Goal: Information Seeking & Learning: Learn about a topic

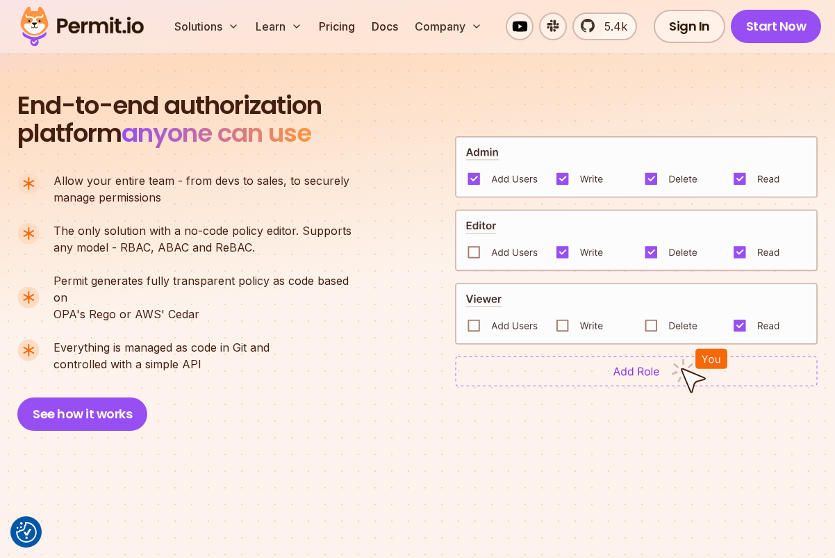
scroll to position [932, 0]
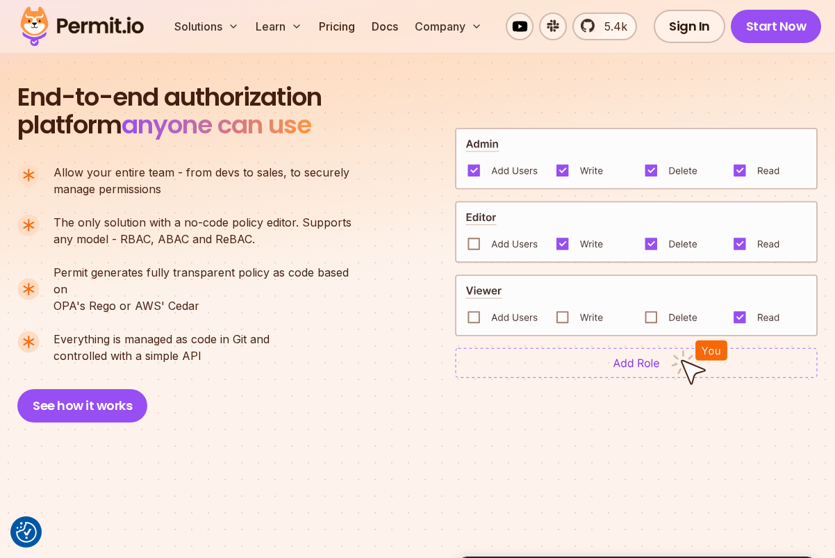
click at [168, 288] on p "Permit generates fully transparent policy as code based on OPA's [PERSON_NAME] …" at bounding box center [208, 289] width 310 height 50
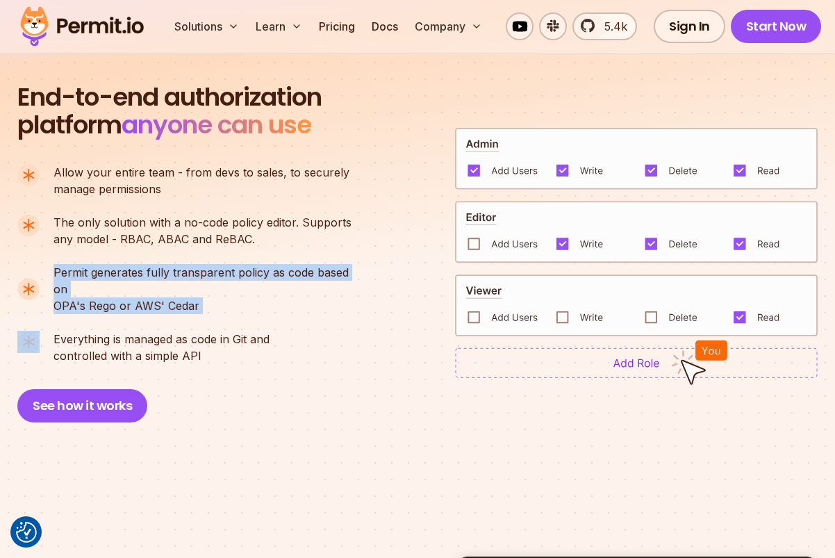
drag, startPoint x: 168, startPoint y: 288, endPoint x: 158, endPoint y: 275, distance: 16.8
click at [158, 275] on p "Permit generates fully transparent policy as code based on OPA's [PERSON_NAME] …" at bounding box center [208, 289] width 310 height 50
copy p "Permit generates fully transparent policy as code based on OPA's [PERSON_NAME] …"
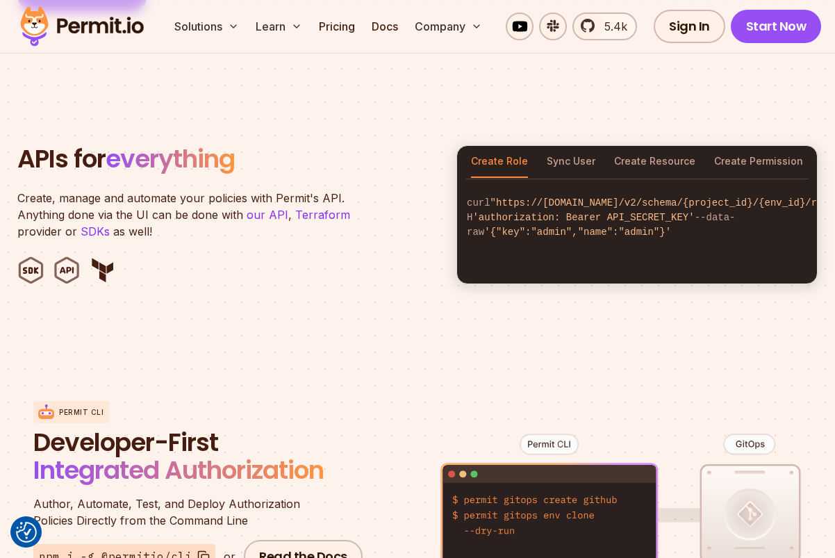
scroll to position [1359, 0]
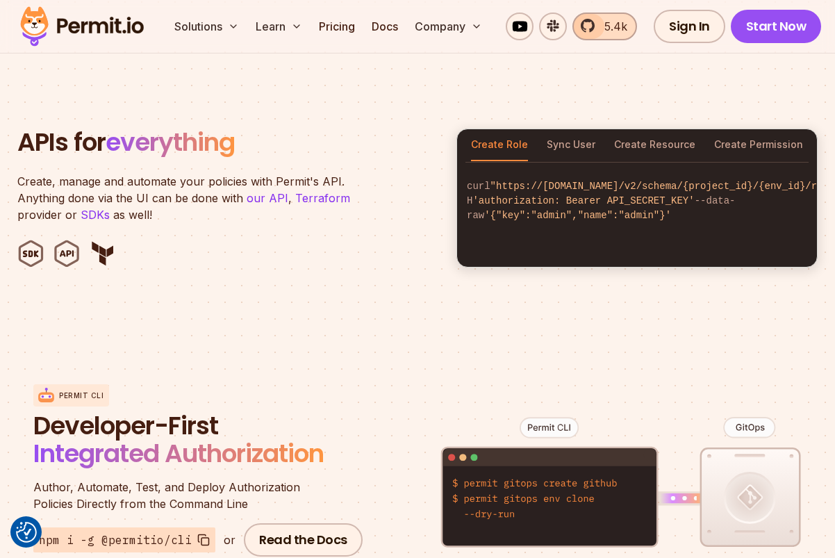
click at [607, 28] on span "5.4k" at bounding box center [611, 26] width 31 height 17
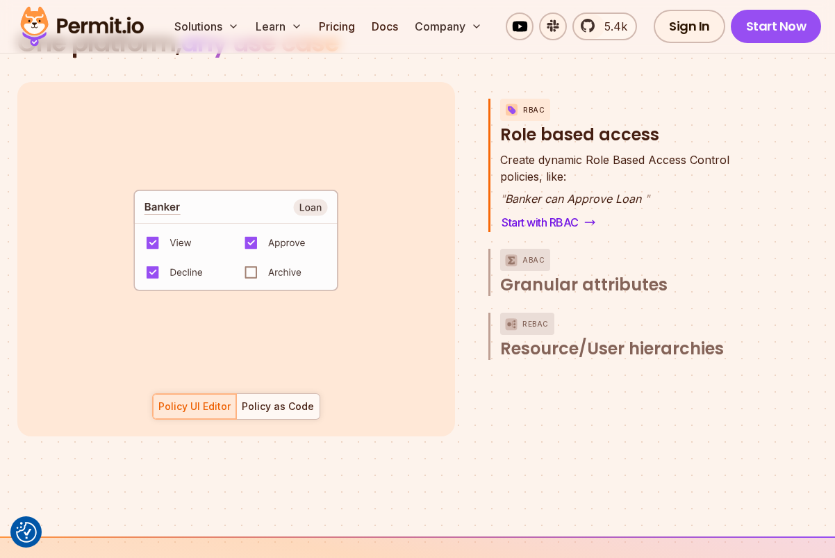
scroll to position [2010, 0]
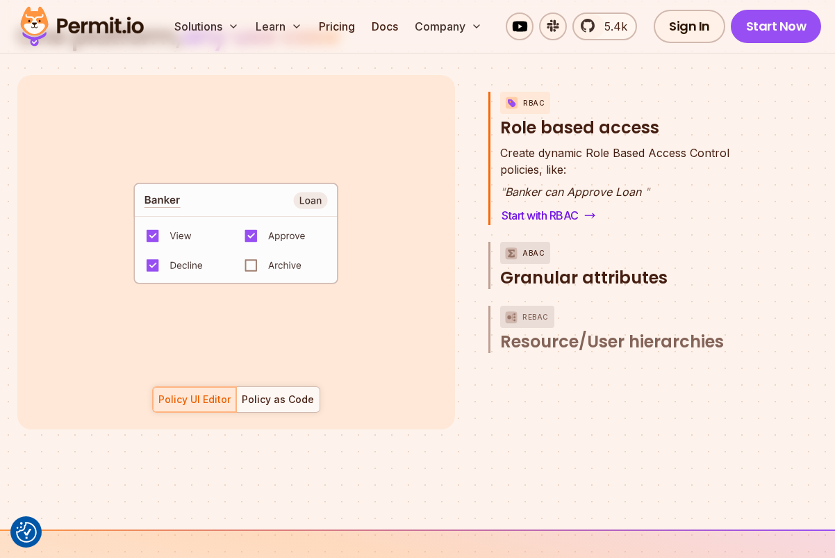
click at [513, 244] on img "button" at bounding box center [511, 252] width 17 height 17
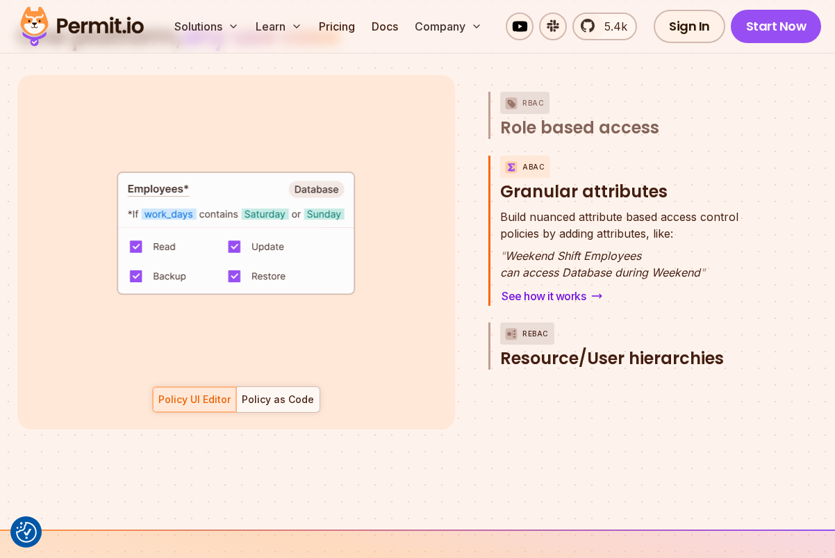
click at [549, 326] on div "ReBAC" at bounding box center [527, 333] width 54 height 22
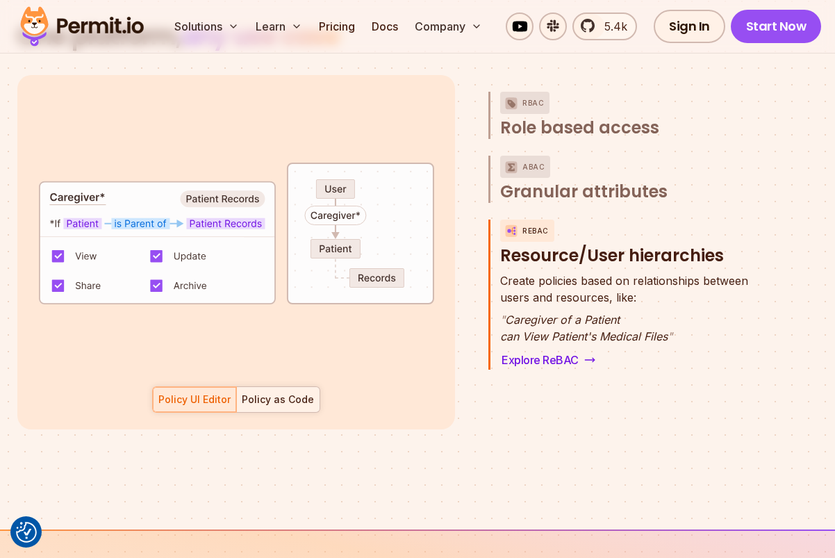
click at [291, 392] on div "Policy as Code" at bounding box center [278, 399] width 72 height 14
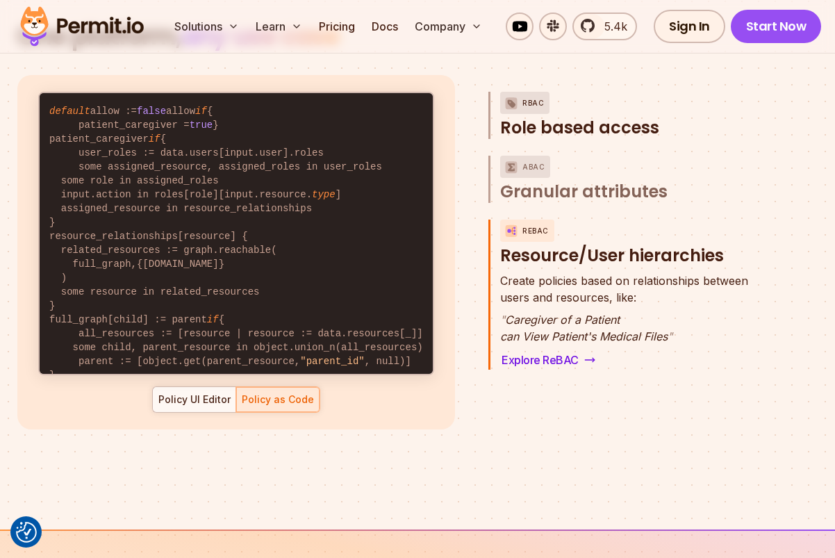
click at [544, 117] on span "Role based access" at bounding box center [579, 128] width 159 height 22
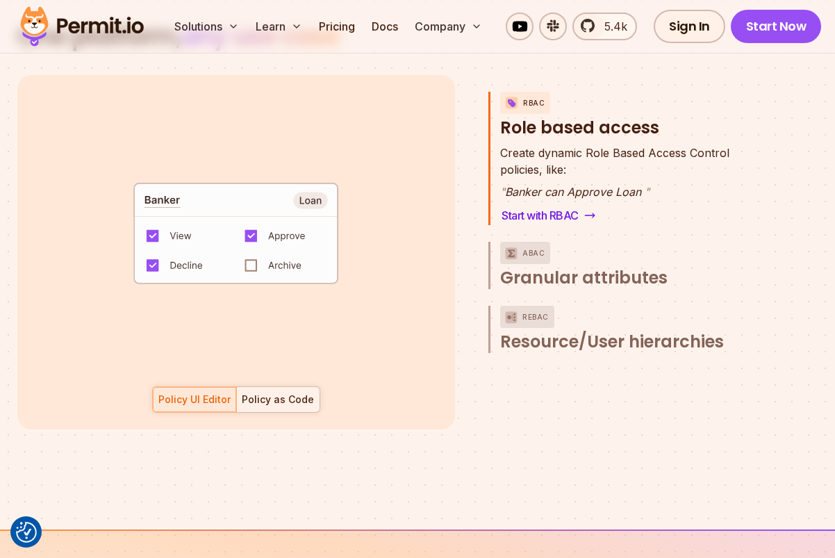
click at [289, 387] on div at bounding box center [277, 399] width 83 height 25
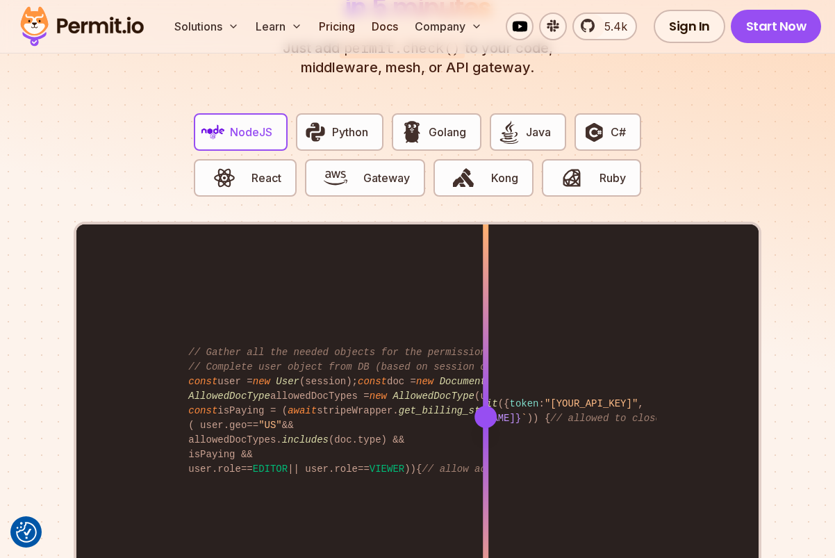
scroll to position [2709, 0]
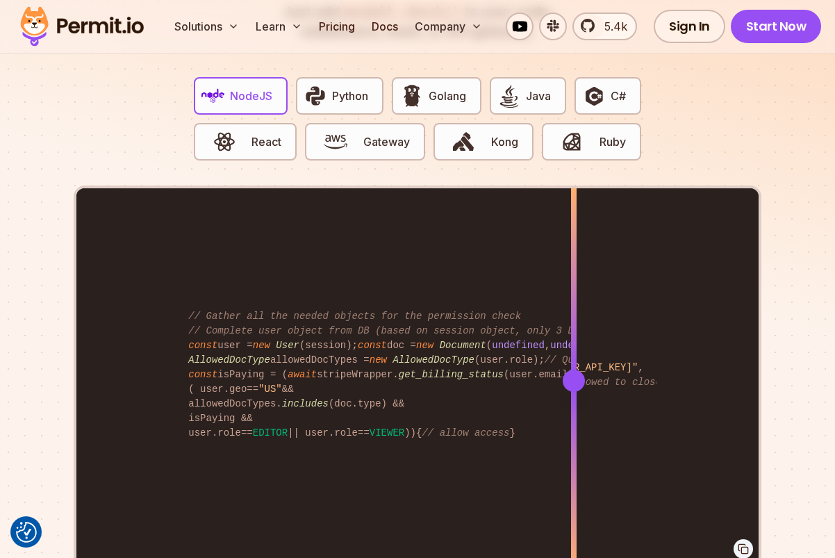
drag, startPoint x: 487, startPoint y: 374, endPoint x: 574, endPoint y: 347, distance: 90.9
click at [574, 347] on div at bounding box center [574, 379] width 6 height 383
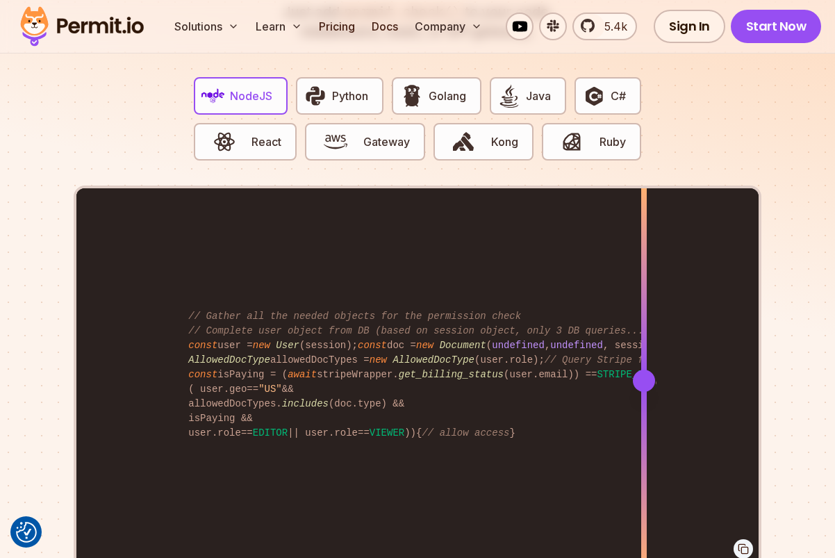
drag, startPoint x: 574, startPoint y: 347, endPoint x: 641, endPoint y: 344, distance: 67.4
click at [642, 344] on div at bounding box center [644, 284] width 6 height 192
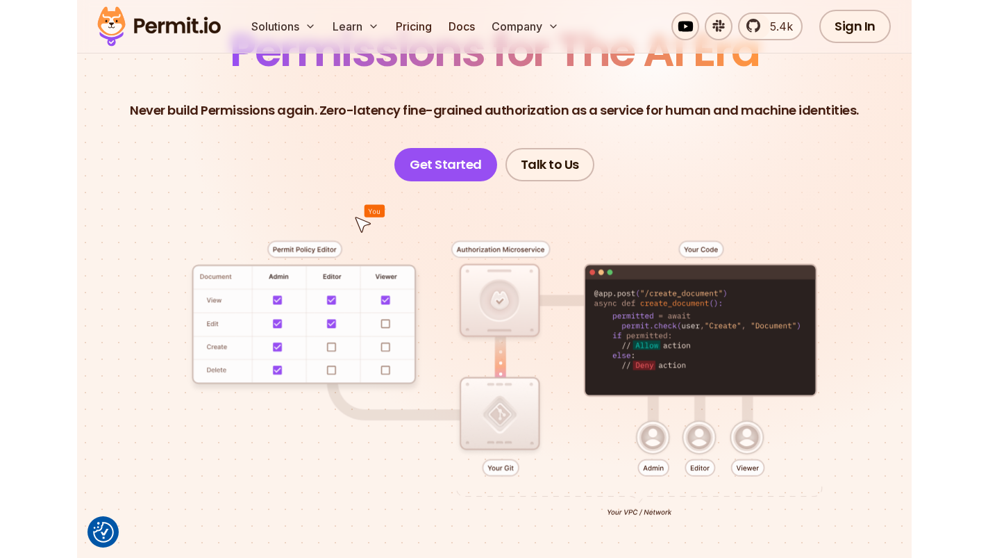
scroll to position [0, 0]
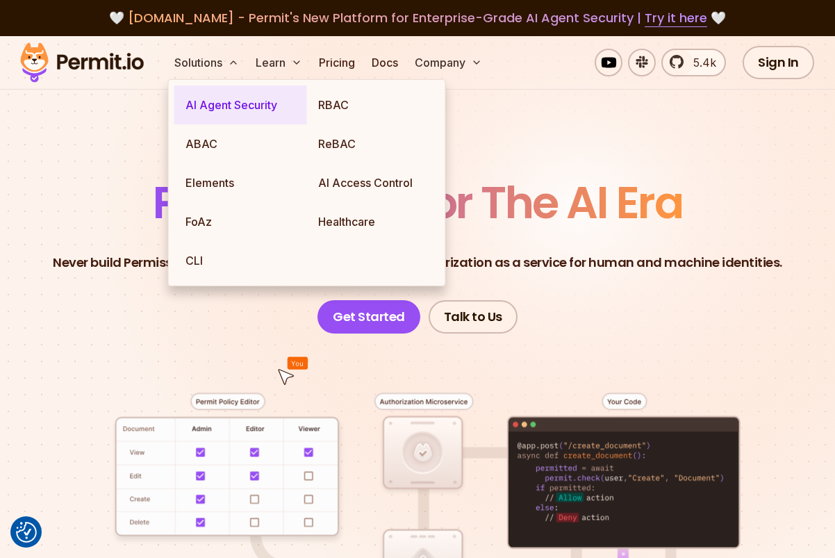
click at [215, 108] on link "AI Agent Security" at bounding box center [240, 104] width 133 height 39
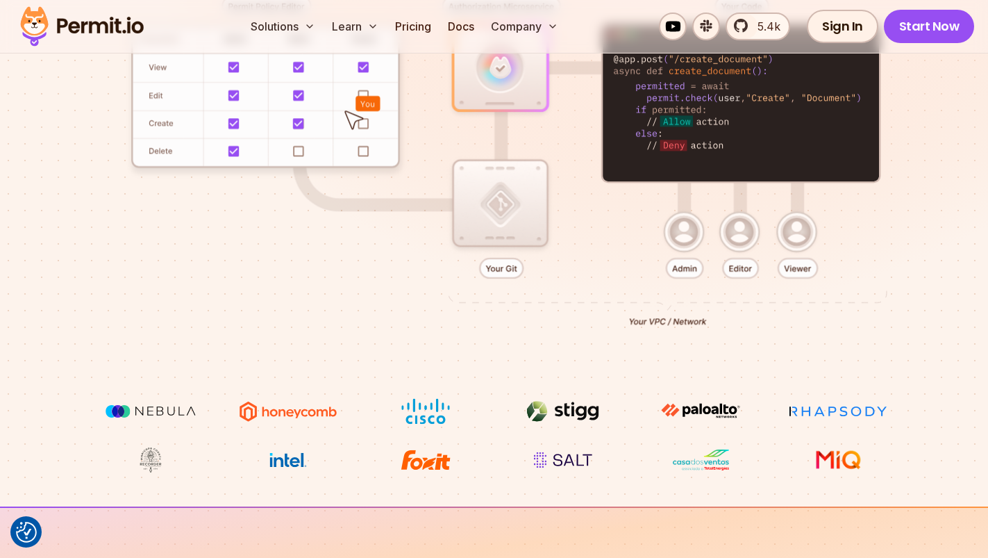
click at [583, 174] on div at bounding box center [494, 157] width 922 height 482
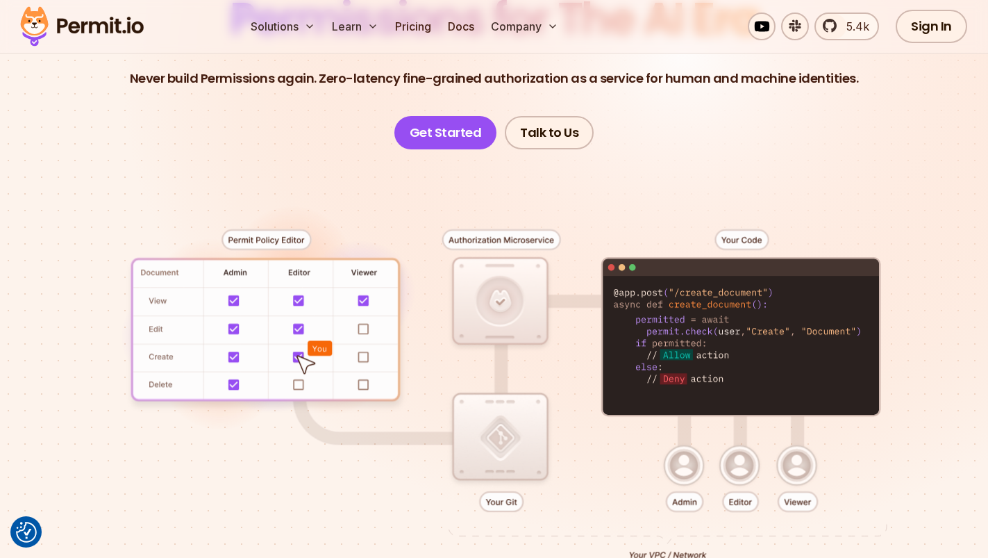
scroll to position [164, 0]
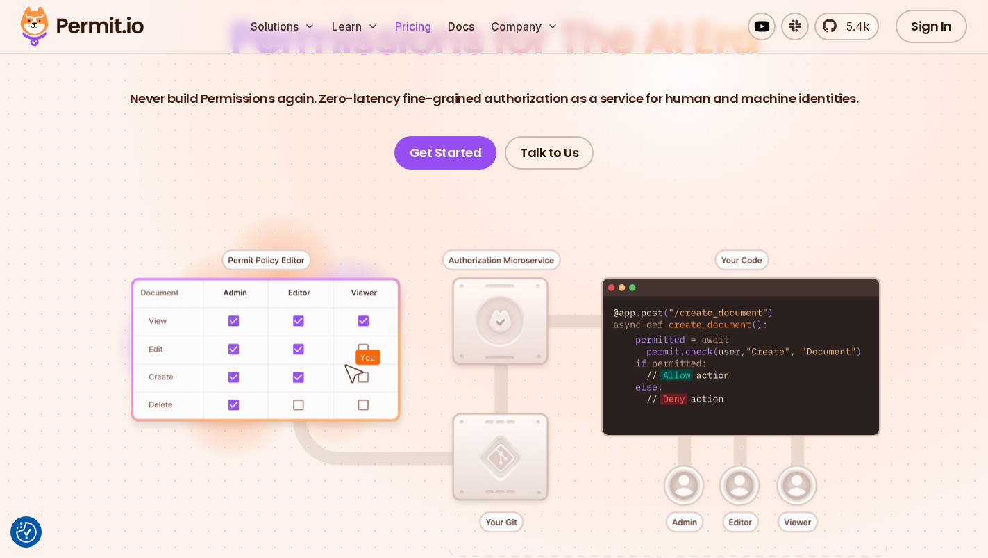
click at [409, 15] on link "Pricing" at bounding box center [413, 27] width 47 height 28
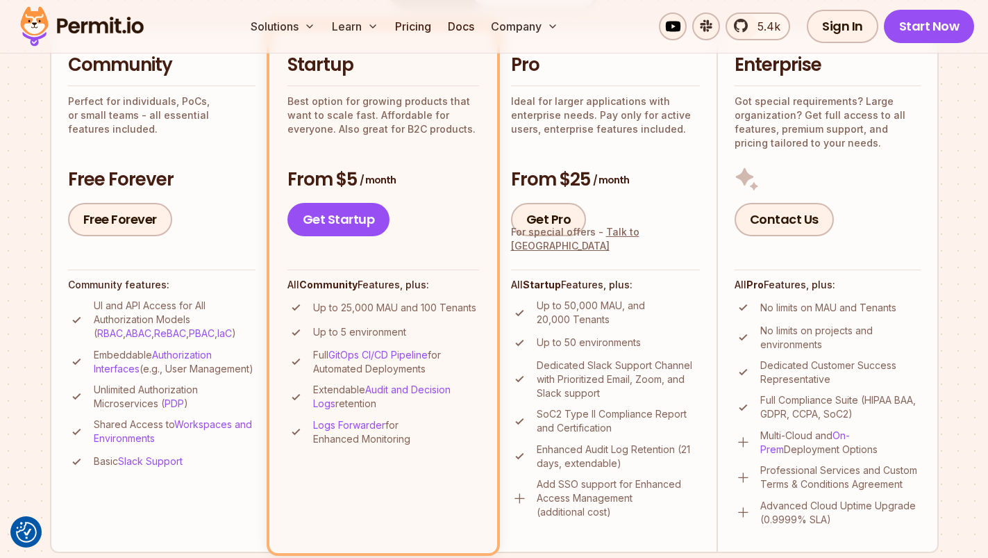
scroll to position [397, 0]
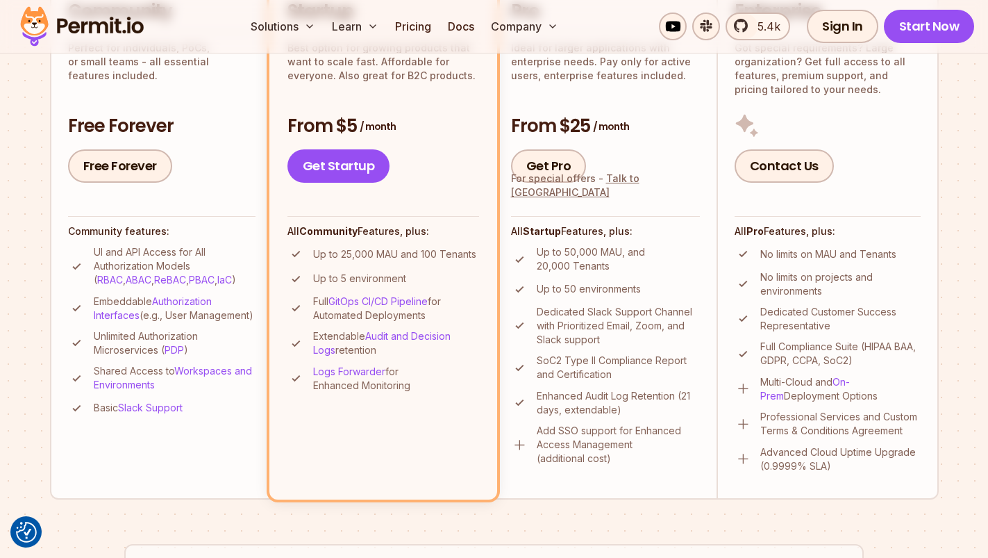
click at [374, 252] on p "Up to 25,000 MAU and 100 Tenants" at bounding box center [394, 254] width 163 height 14
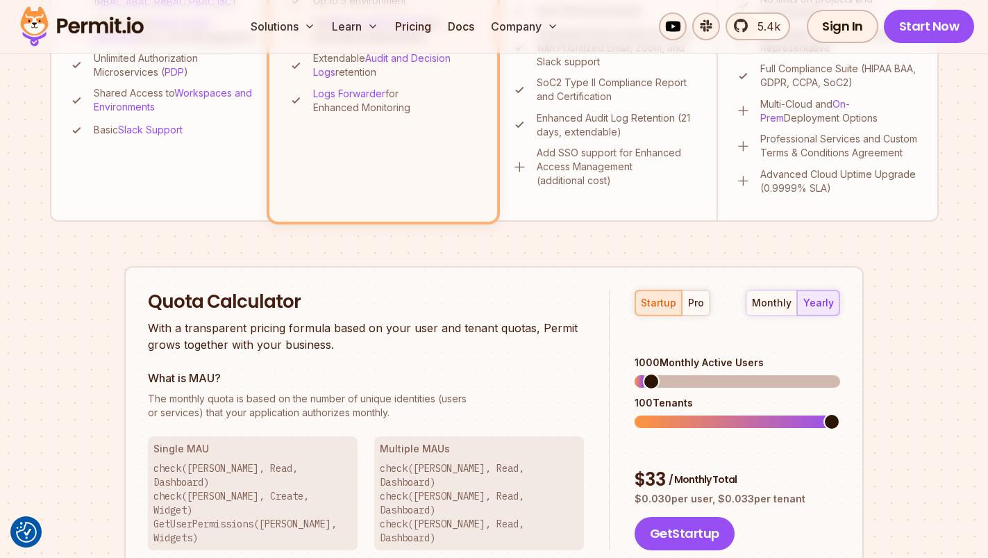
scroll to position [830, 0]
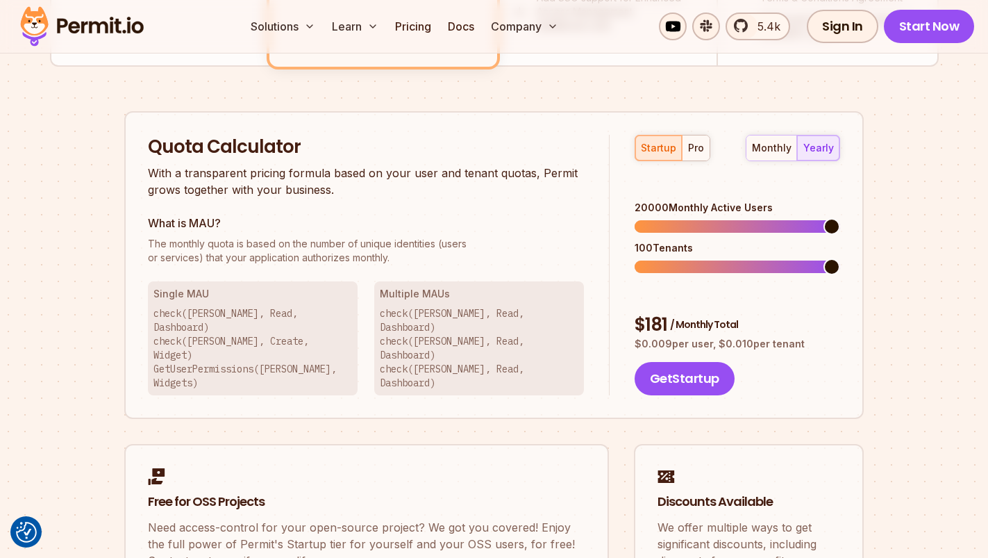
click at [689, 143] on div "pro" at bounding box center [696, 148] width 16 height 14
click at [834, 218] on span at bounding box center [832, 226] width 17 height 17
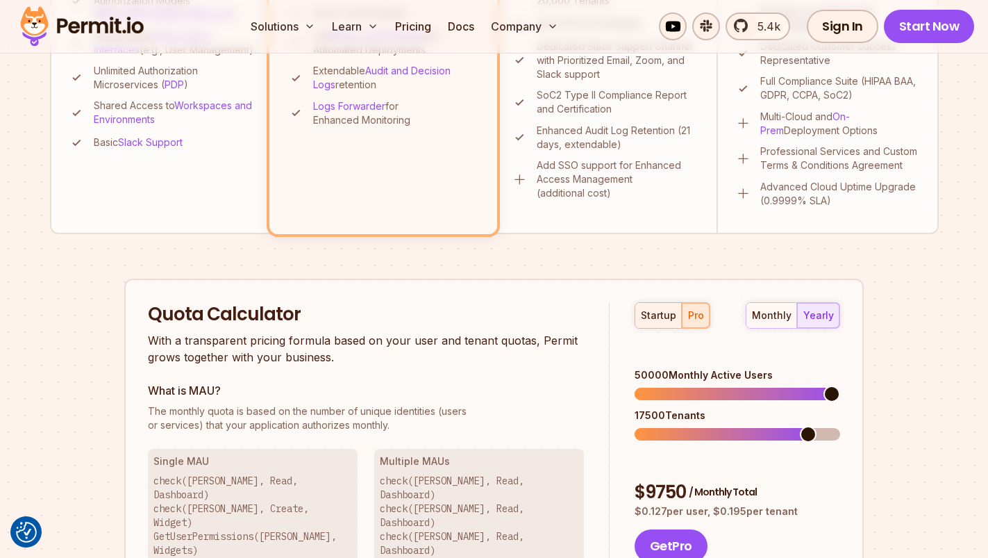
scroll to position [687, 0]
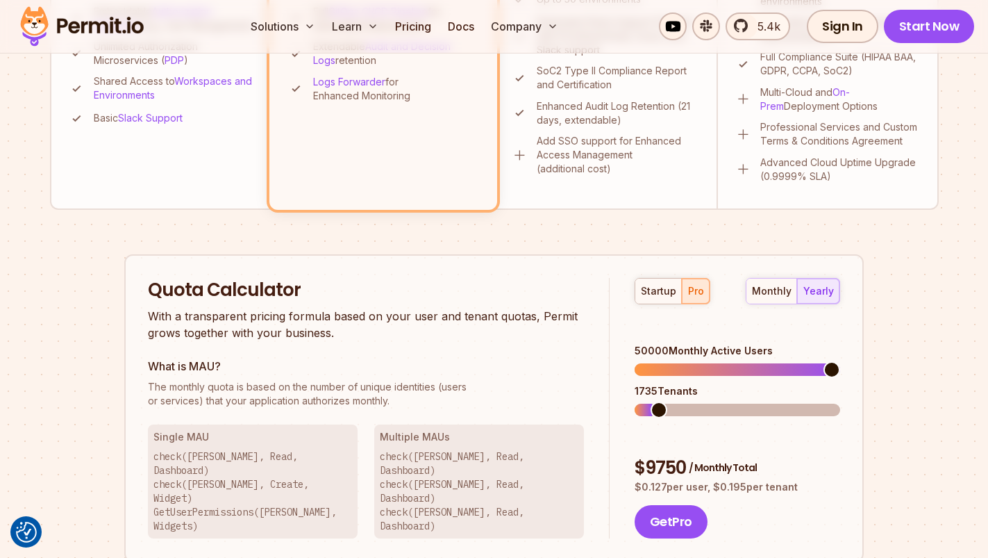
click at [651, 401] on span at bounding box center [659, 409] width 17 height 17
click at [654, 401] on span at bounding box center [662, 409] width 17 height 17
click at [685, 363] on span at bounding box center [660, 369] width 50 height 13
click at [646, 361] on span at bounding box center [653, 369] width 17 height 17
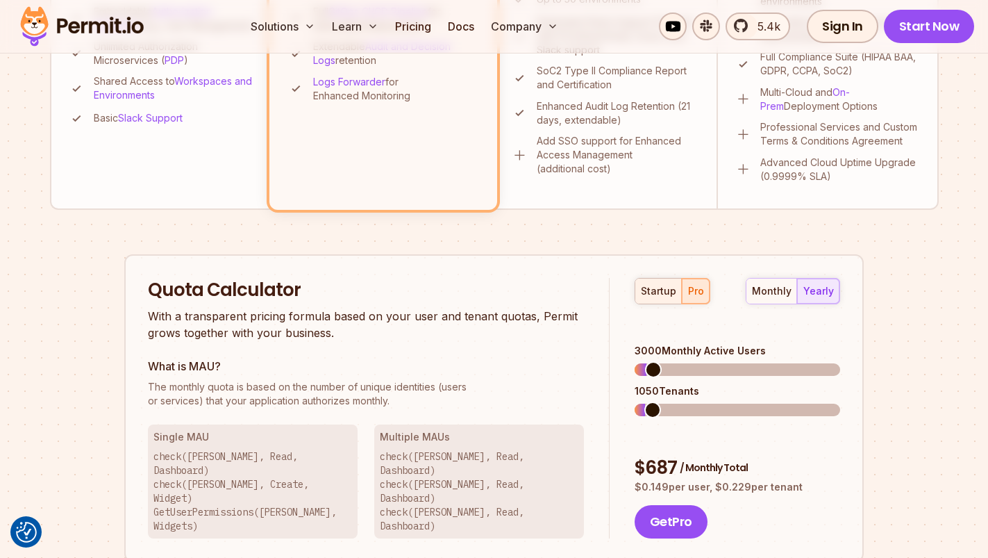
click at [652, 284] on div "startup" at bounding box center [658, 291] width 35 height 14
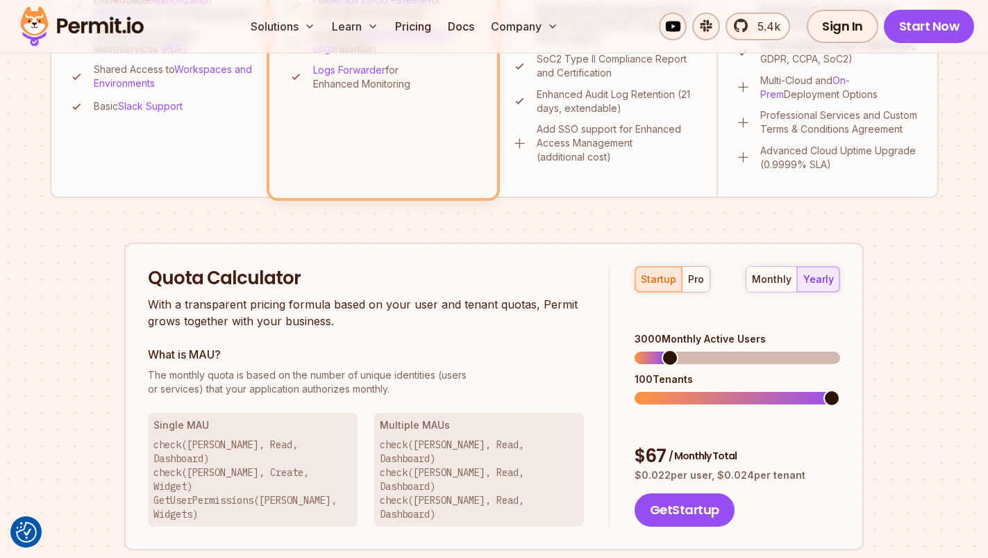
scroll to position [708, 0]
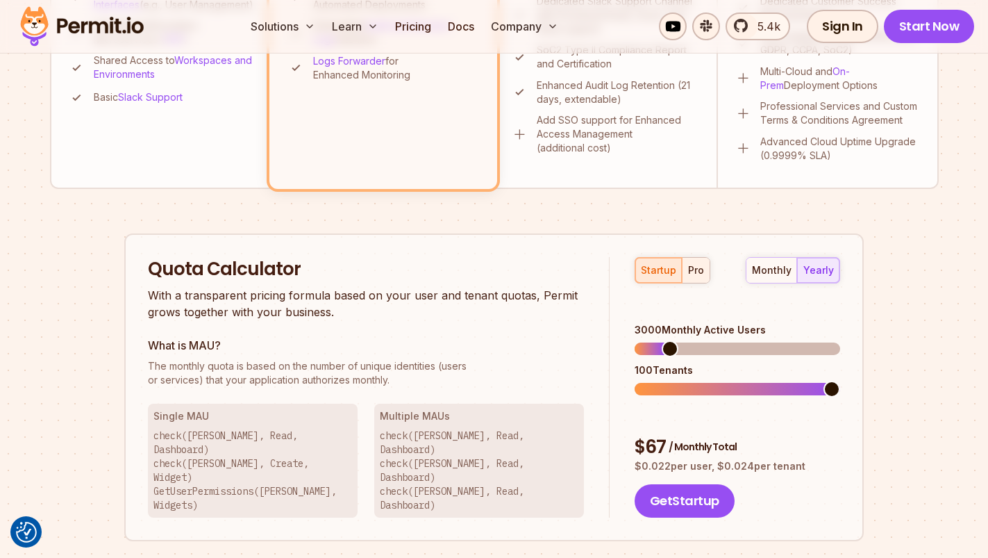
click at [690, 277] on button "pro" at bounding box center [696, 270] width 28 height 25
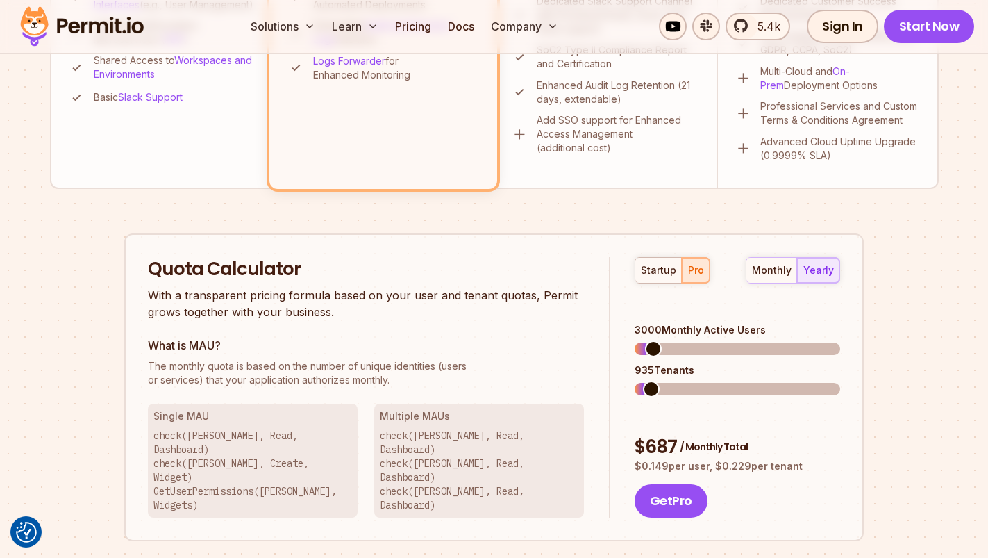
click at [644, 381] on span at bounding box center [651, 389] width 17 height 17
click at [721, 340] on span at bounding box center [718, 348] width 17 height 17
click at [666, 381] on span at bounding box center [673, 389] width 17 height 17
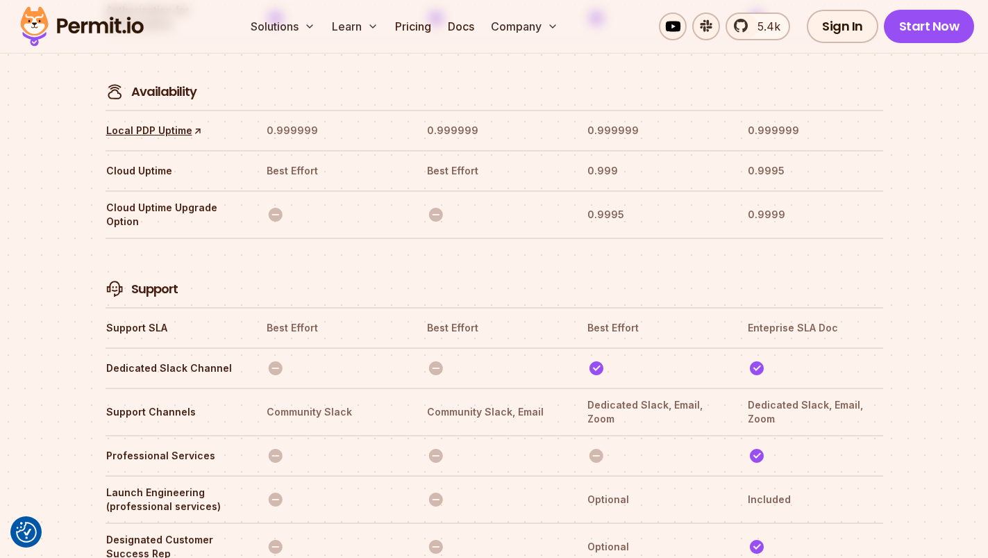
scroll to position [4358, 0]
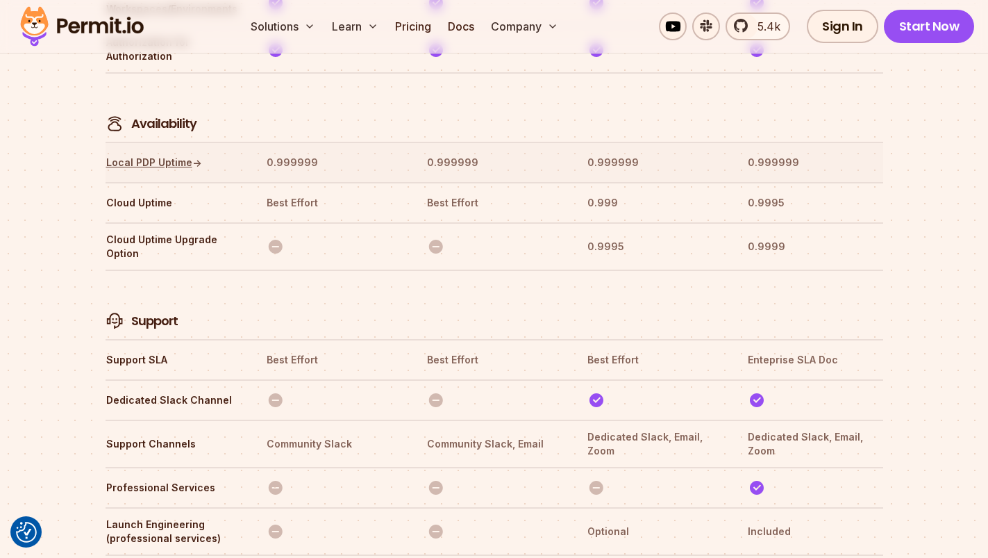
click at [144, 156] on link "Local PDP Uptime ↑" at bounding box center [154, 163] width 96 height 14
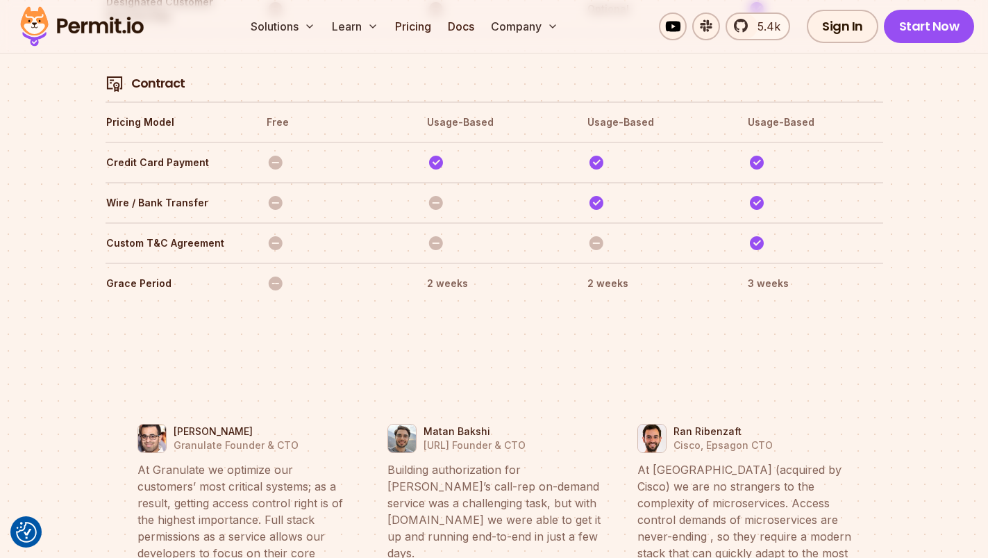
scroll to position [5056, 0]
